Goal: Navigation & Orientation: Understand site structure

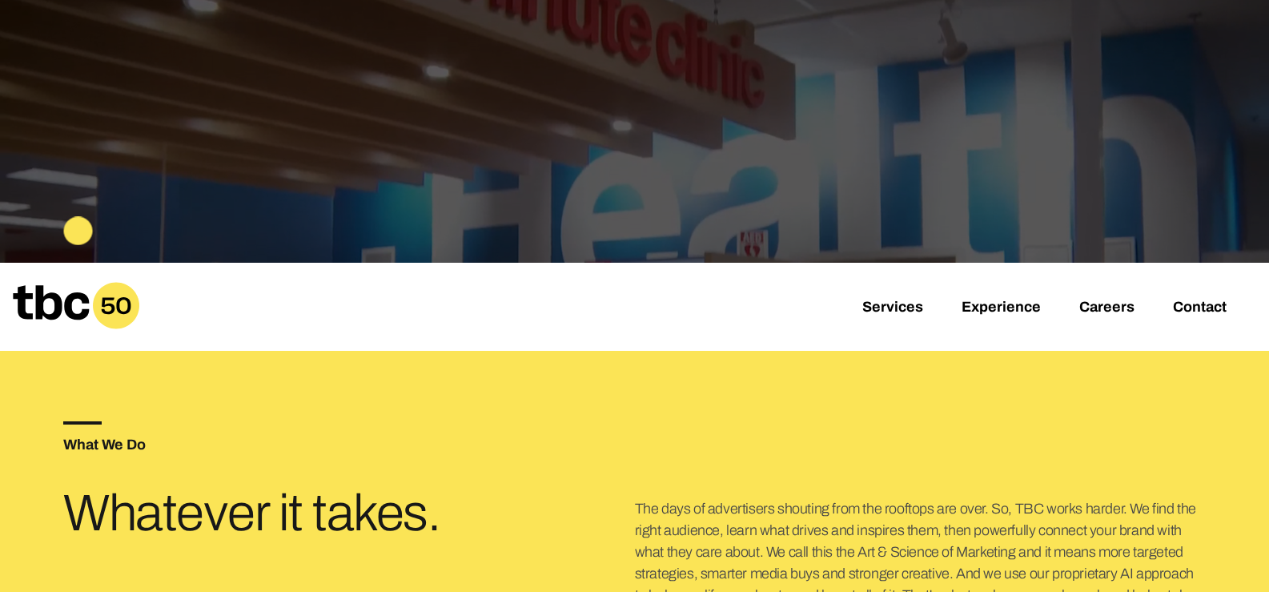
scroll to position [302, 0]
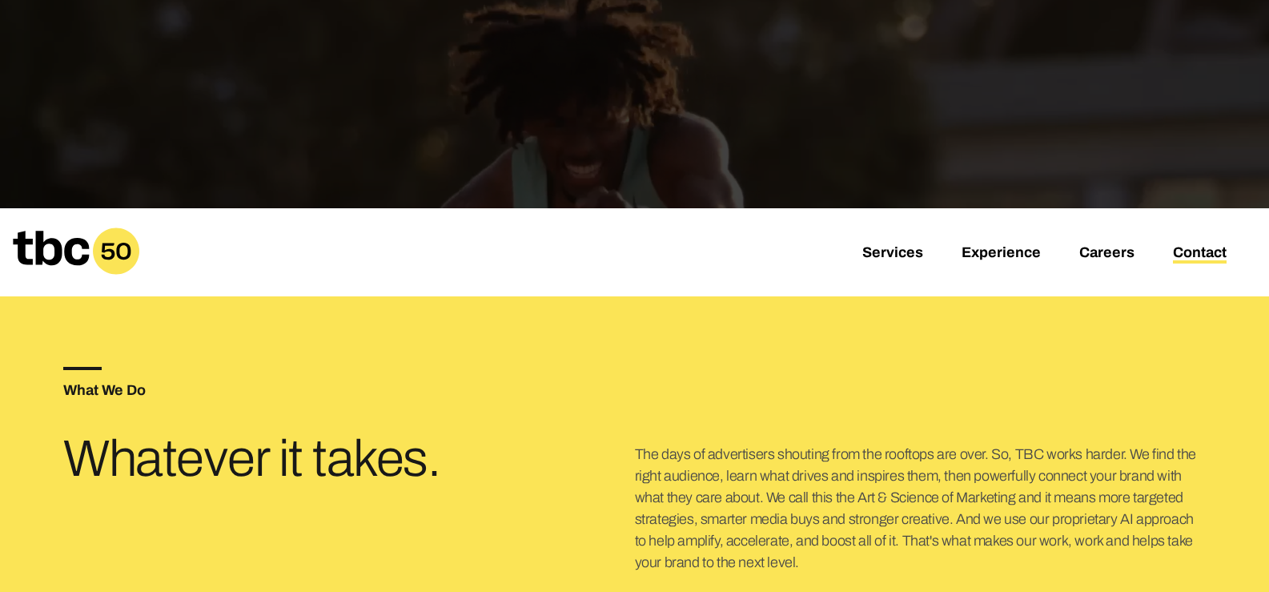
click at [1190, 252] on link "Contact" at bounding box center [1200, 253] width 54 height 19
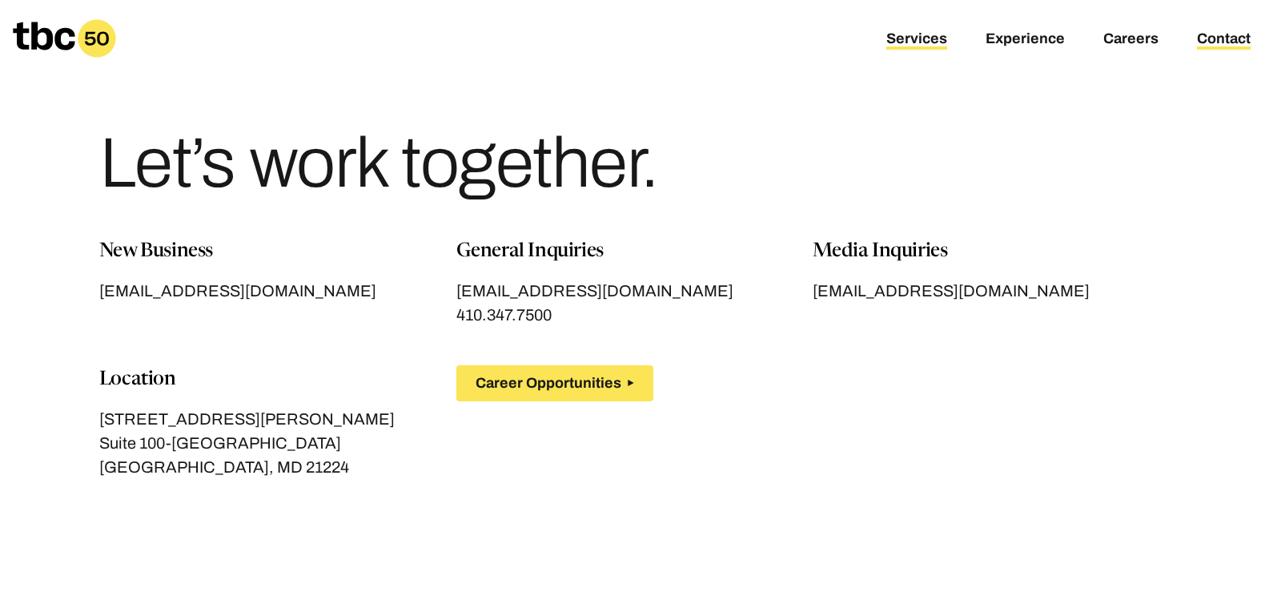
click at [921, 43] on link "Services" at bounding box center [916, 39] width 61 height 19
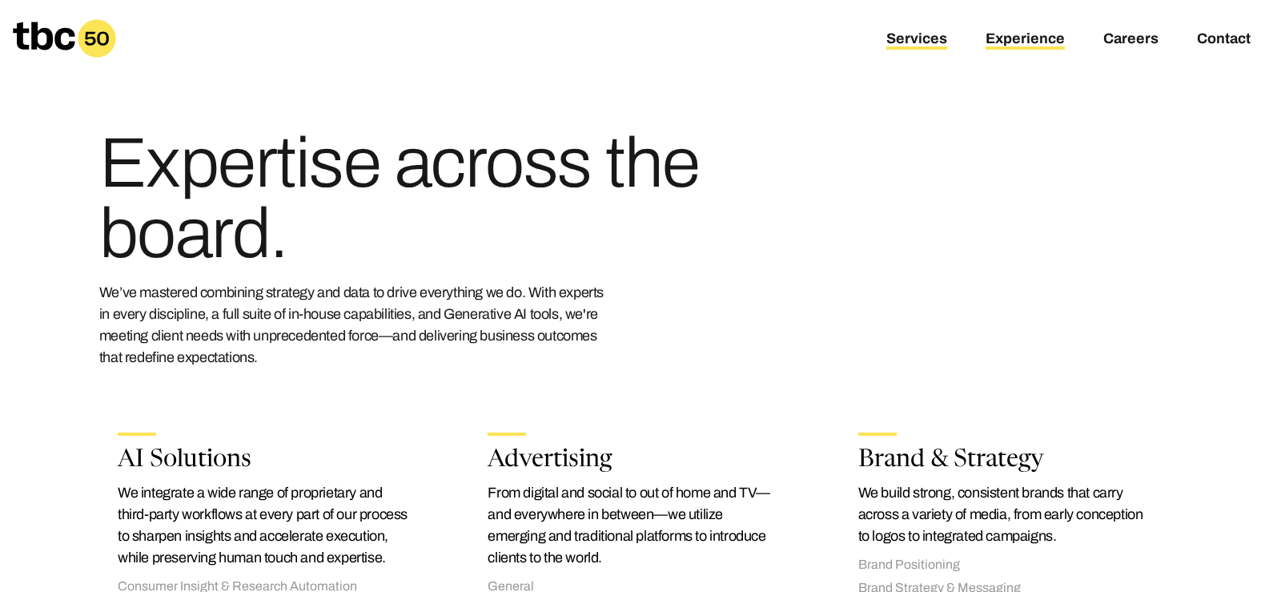
click at [1023, 32] on link "Experience" at bounding box center [1024, 39] width 79 height 19
